Goal: Obtain resource: Obtain resource

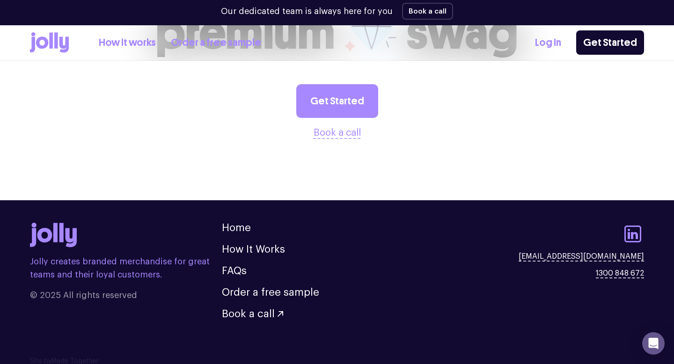
scroll to position [1108, 0]
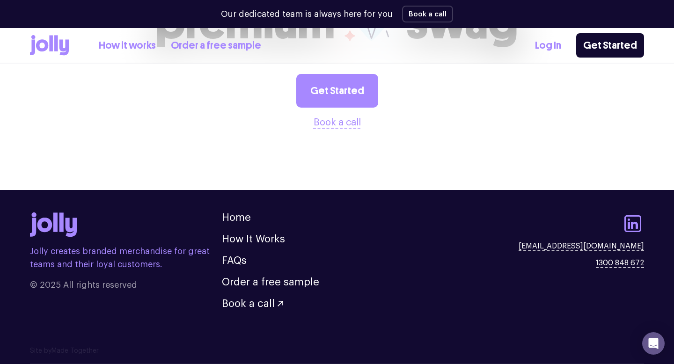
click at [134, 49] on link "How it works" at bounding box center [127, 45] width 57 height 15
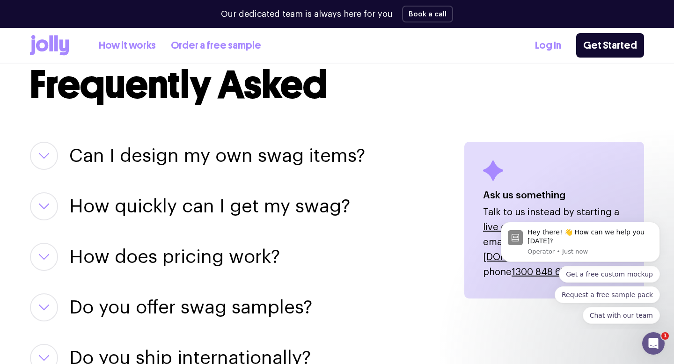
scroll to position [1180, 0]
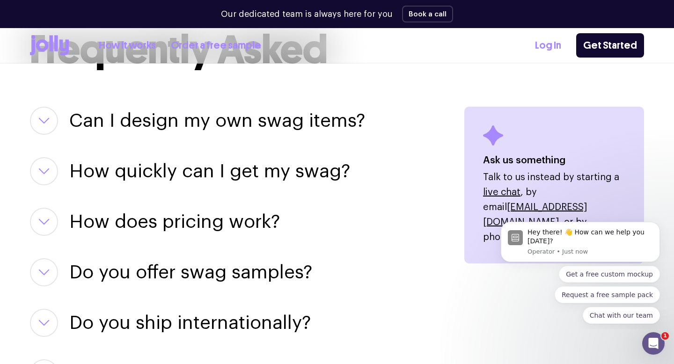
click at [194, 117] on h3 "Can I design my own swag items?" at bounding box center [217, 121] width 296 height 28
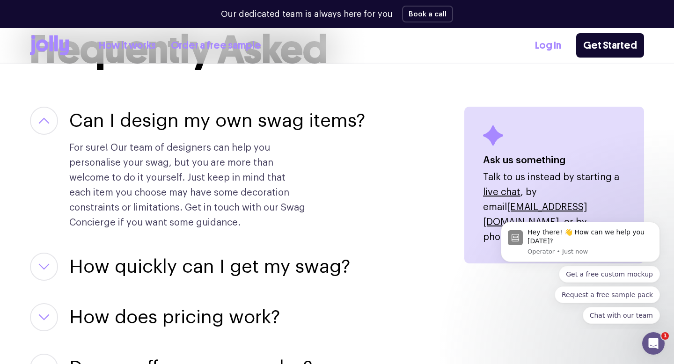
click at [194, 117] on h3 "Can I design my own swag items?" at bounding box center [217, 121] width 296 height 28
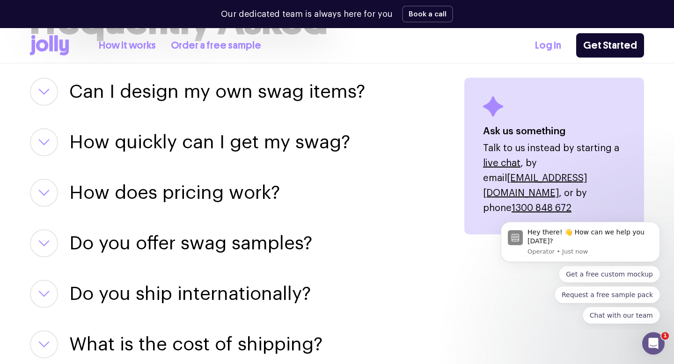
scroll to position [1219, 0]
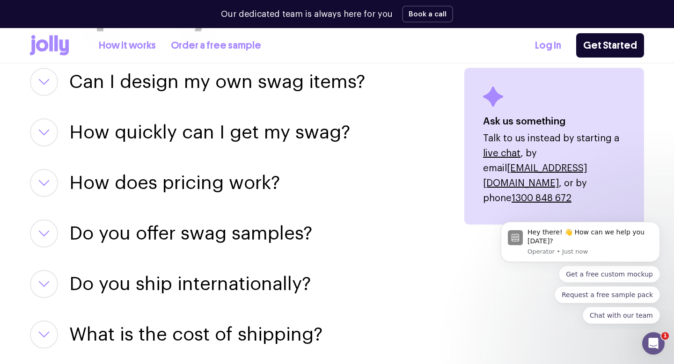
click at [169, 138] on h3 "How quickly can I get my swag?" at bounding box center [209, 132] width 281 height 28
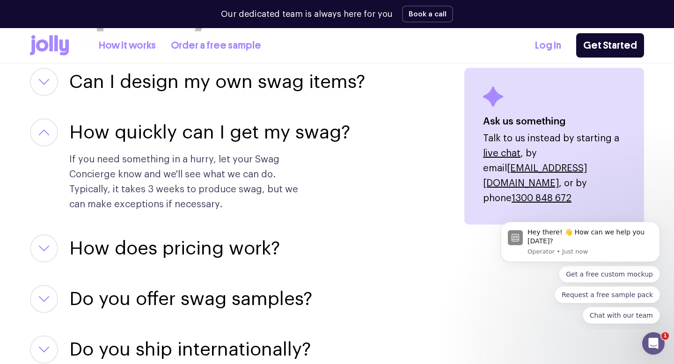
click at [170, 138] on h3 "How quickly can I get my swag?" at bounding box center [209, 132] width 281 height 28
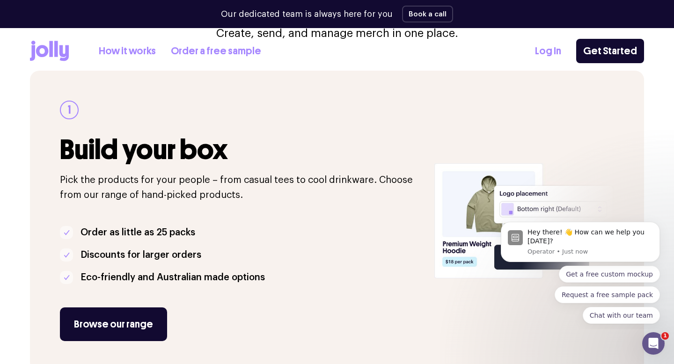
scroll to position [0, 0]
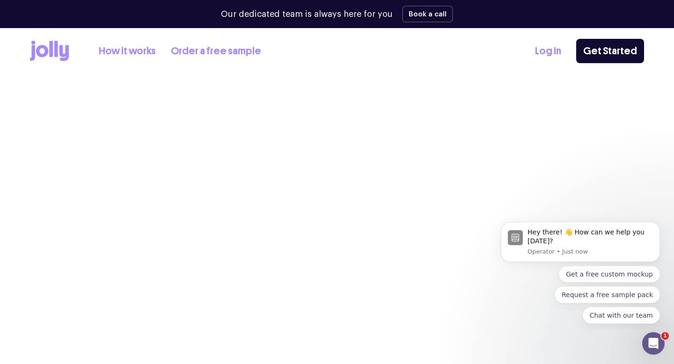
scroll to position [1108, 0]
